Goal: Task Accomplishment & Management: Manage account settings

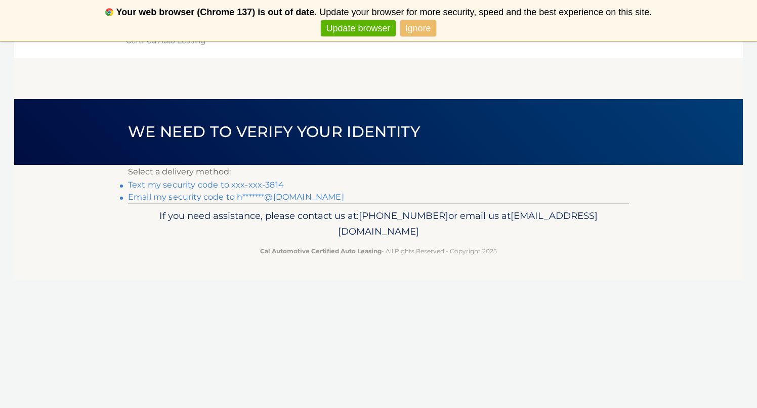
click at [267, 185] on link "Text my security code to xxx-xxx-3814" at bounding box center [206, 185] width 156 height 10
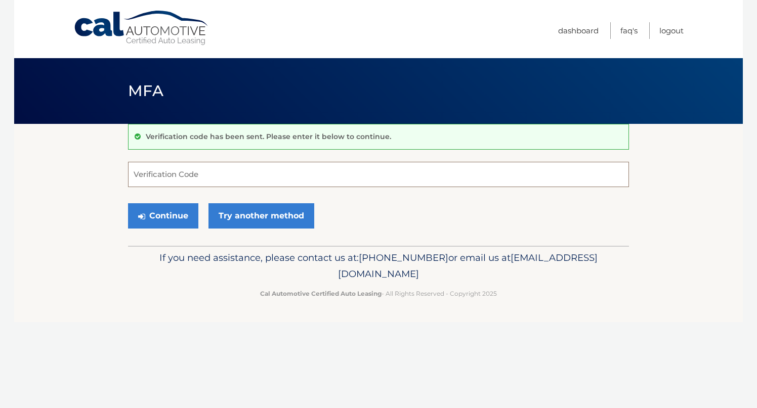
click at [194, 175] on input "Verification Code" at bounding box center [378, 174] width 501 height 25
type input "949169"
click at [163, 220] on button "Continue" at bounding box center [163, 215] width 70 height 25
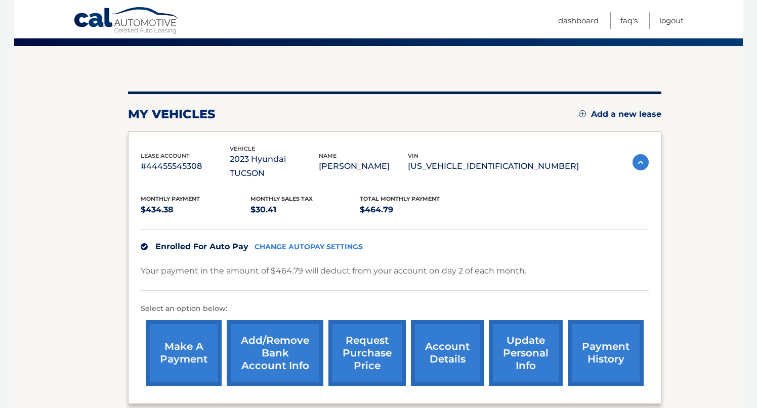
scroll to position [79, 0]
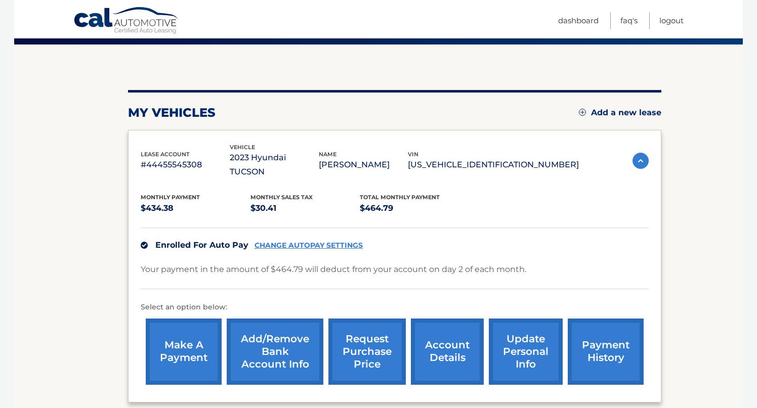
click at [454, 341] on link "account details" at bounding box center [447, 352] width 73 height 66
click at [450, 338] on link "account details" at bounding box center [447, 352] width 73 height 66
click at [445, 340] on link "account details" at bounding box center [447, 352] width 73 height 66
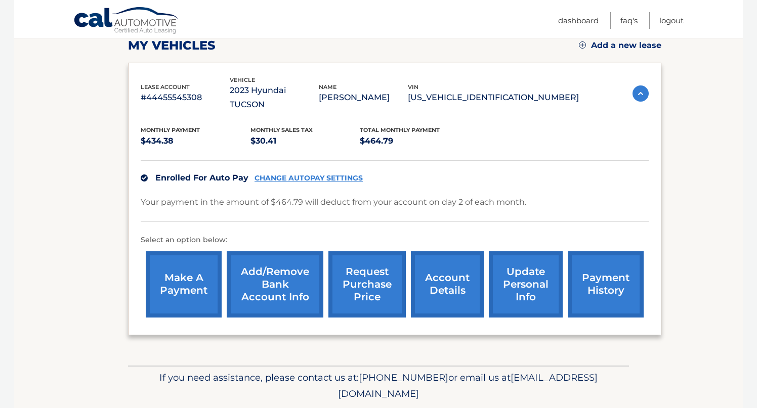
scroll to position [167, 0]
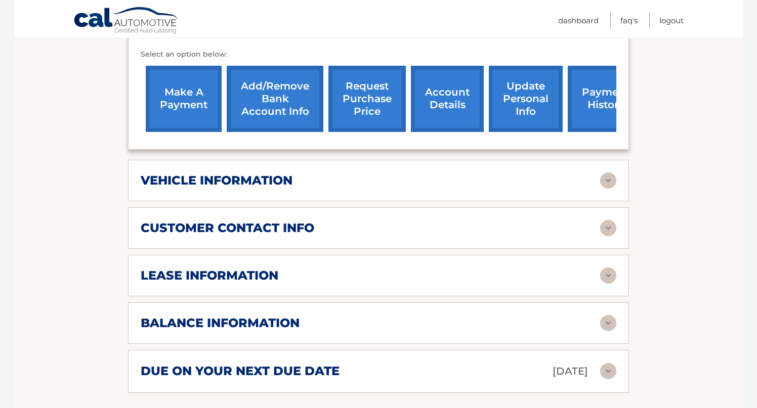
scroll to position [346, 0]
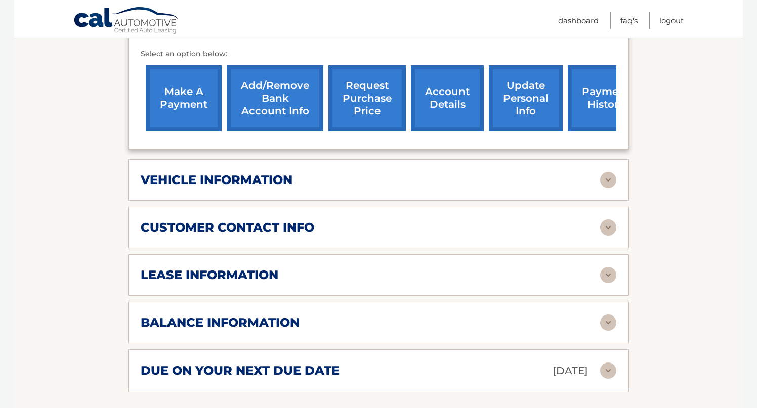
click at [607, 267] on img at bounding box center [608, 275] width 16 height 16
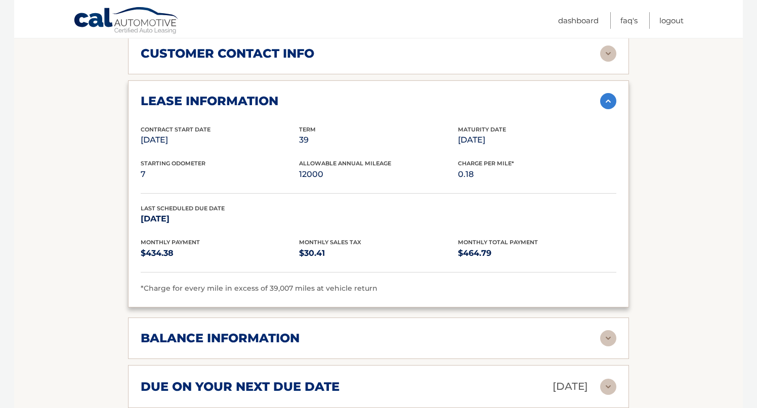
scroll to position [527, 0]
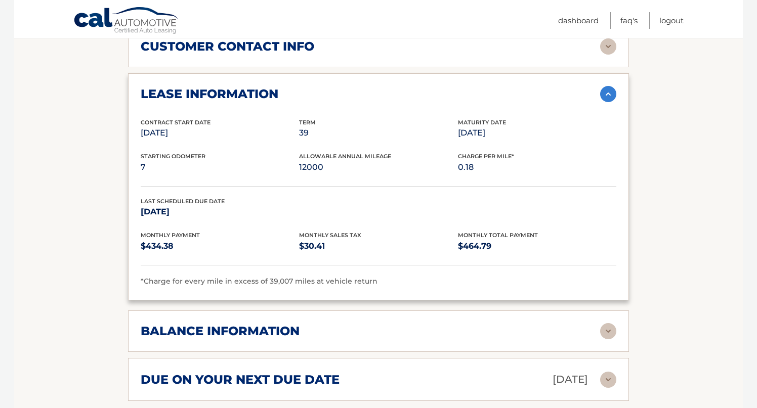
click at [608, 323] on img at bounding box center [608, 331] width 16 height 16
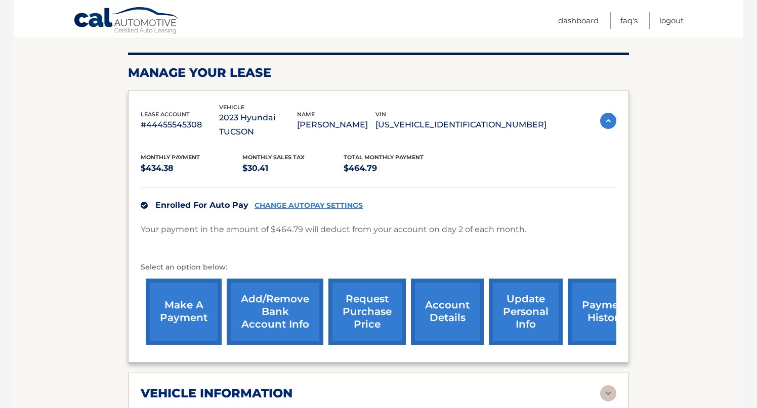
scroll to position [0, 0]
